Goal: Task Accomplishment & Management: Manage account settings

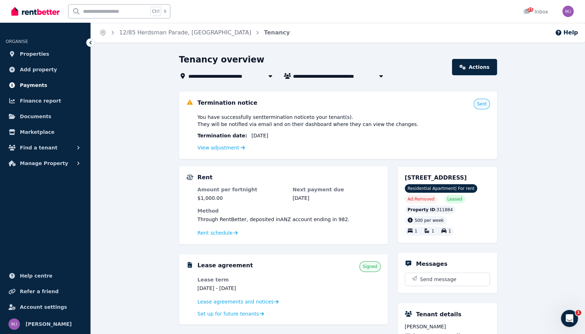
click at [33, 83] on span "Payments" at bounding box center [33, 85] width 27 height 9
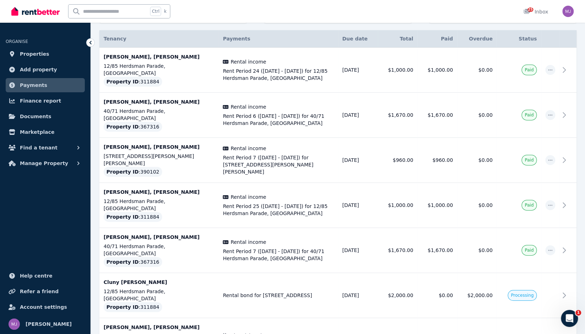
scroll to position [142, 0]
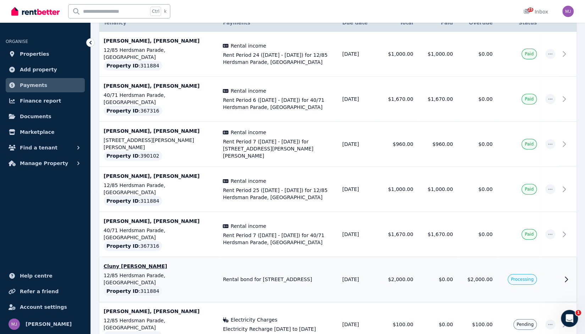
click at [562, 275] on icon at bounding box center [566, 279] width 9 height 9
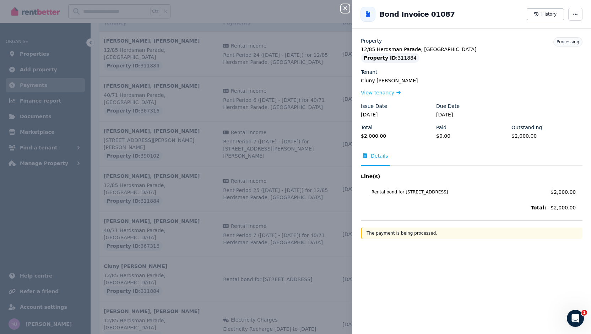
click at [45, 10] on div "Close panel Back to Bond Invoice 01087 History Property 12/[GEOGRAPHIC_DATA] Pr…" at bounding box center [295, 167] width 591 height 334
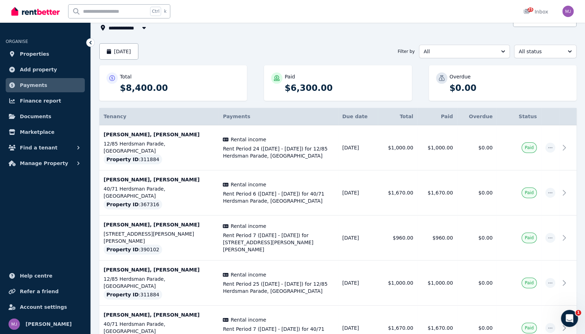
scroll to position [0, 0]
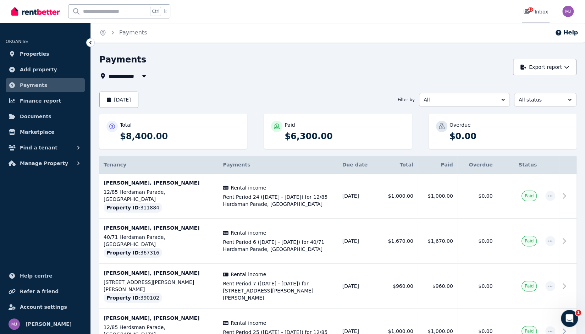
click at [544, 11] on div "25 Inbox" at bounding box center [536, 11] width 25 height 7
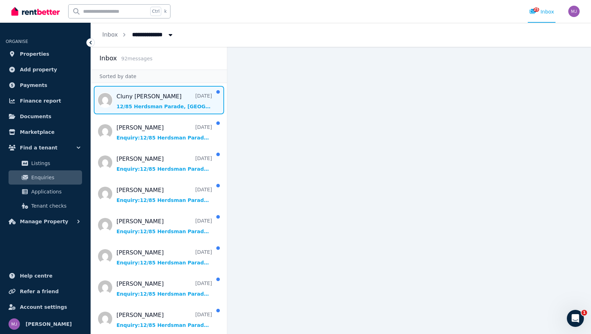
click at [138, 101] on span "Message list" at bounding box center [159, 100] width 136 height 28
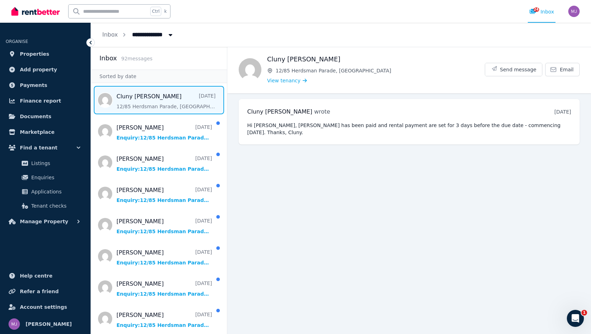
click at [138, 101] on span "Message list" at bounding box center [159, 100] width 136 height 28
click at [31, 86] on span "Payments" at bounding box center [33, 85] width 27 height 9
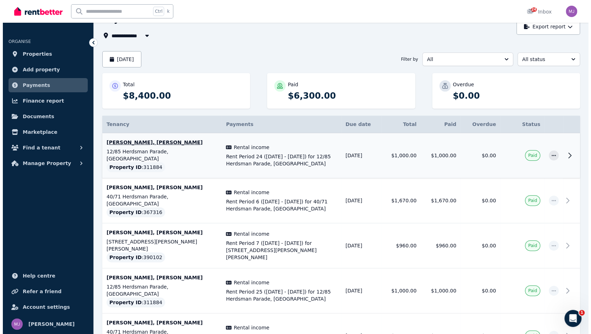
scroll to position [142, 0]
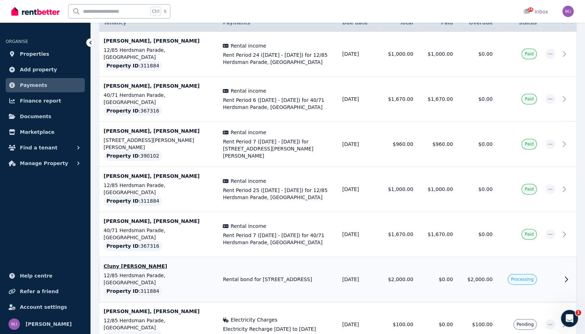
click at [565, 275] on icon at bounding box center [566, 279] width 9 height 9
